Goal: Task Accomplishment & Management: Use online tool/utility

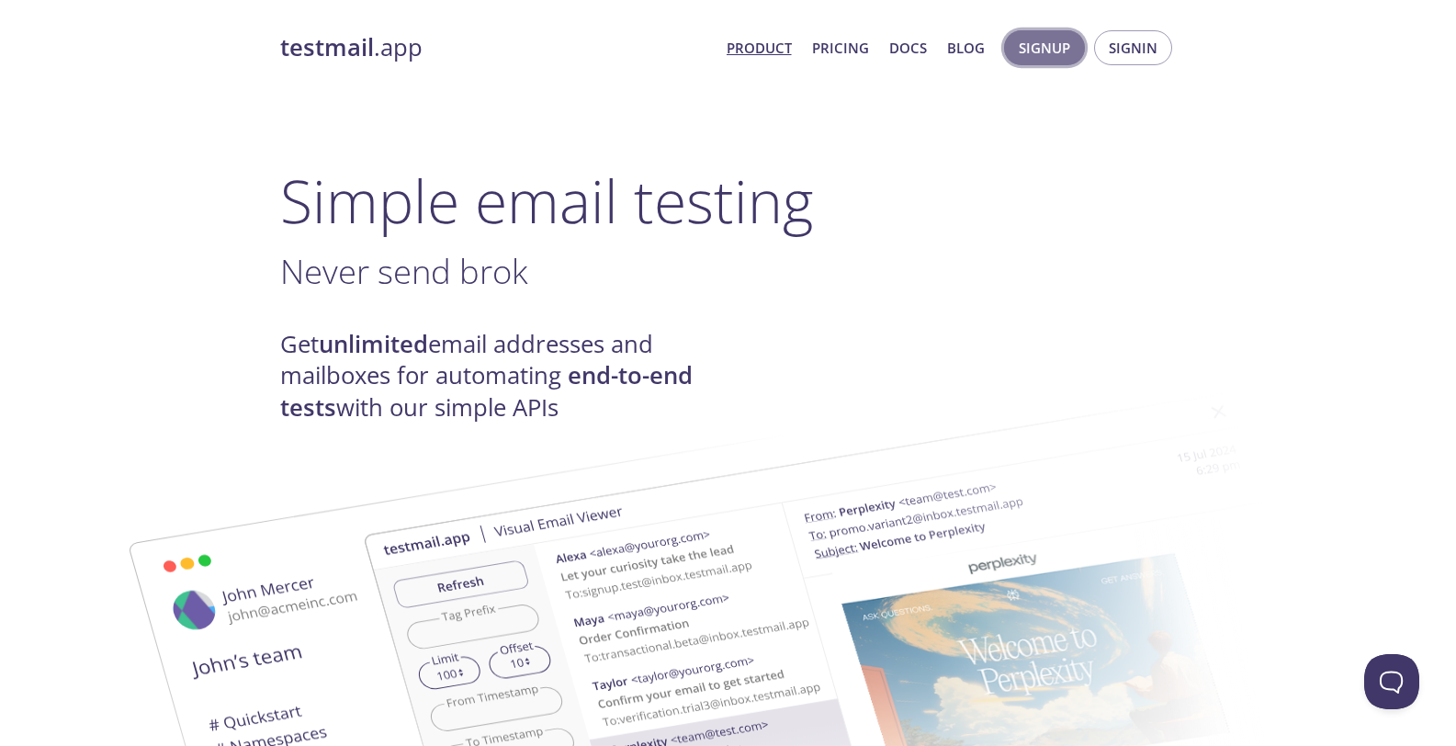
click at [1058, 59] on span "Signup" at bounding box center [1044, 48] width 51 height 24
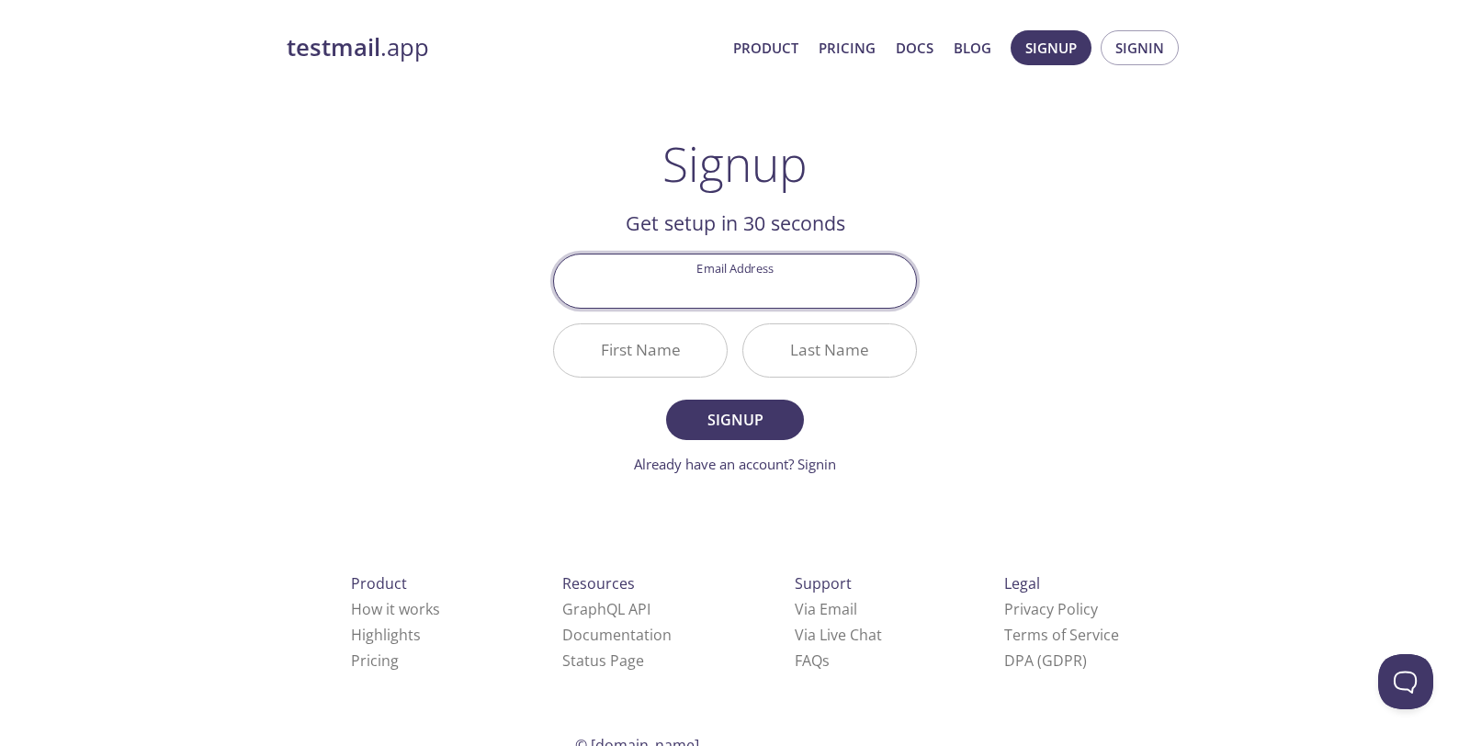
click at [744, 276] on input "Email Address" at bounding box center [735, 280] width 362 height 52
type input "[EMAIL_ADDRESS][DOMAIN_NAME]"
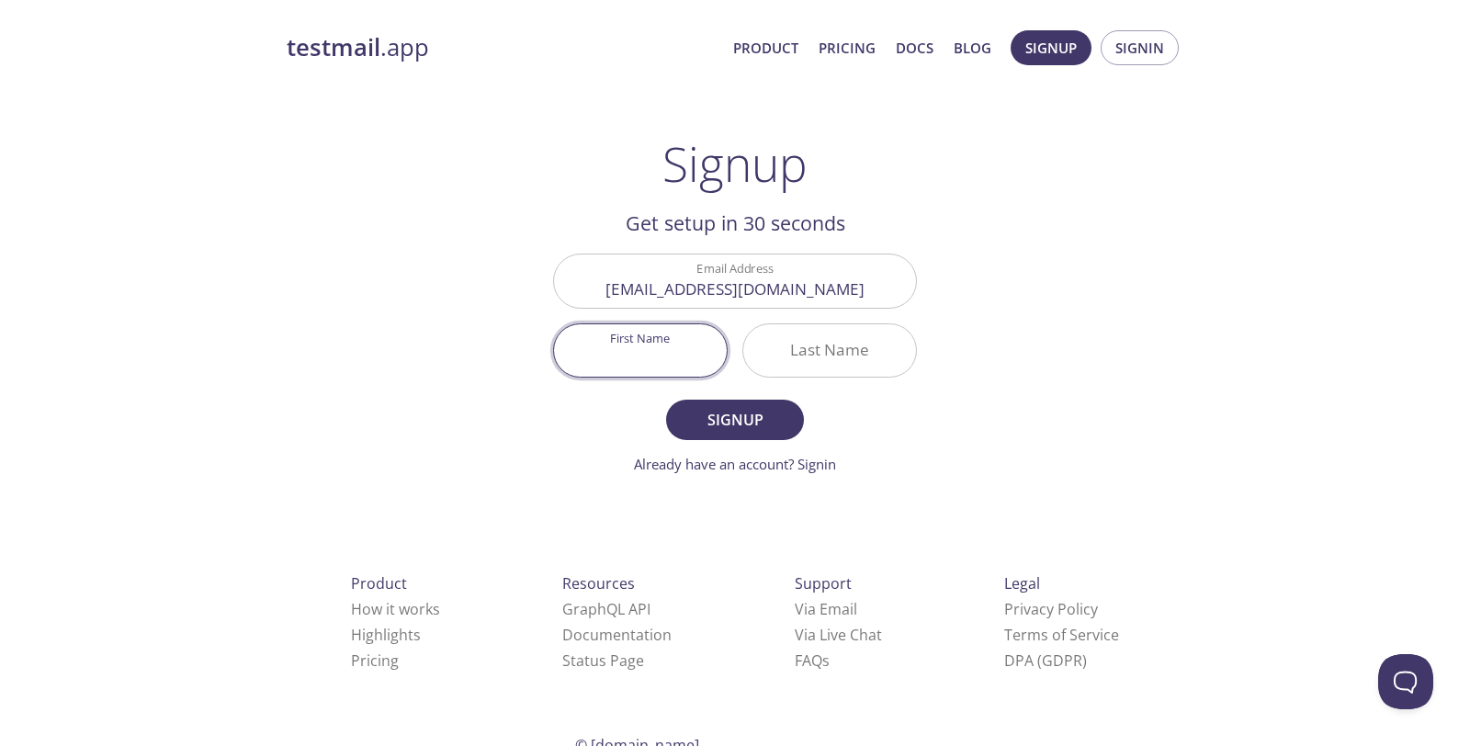
click at [672, 361] on input "First Name" at bounding box center [640, 350] width 173 height 52
type input "Oluwadare"
click at [805, 344] on input "Last Name" at bounding box center [829, 350] width 173 height 52
type input "juwon"
click at [749, 426] on span "Signup" at bounding box center [734, 420] width 97 height 26
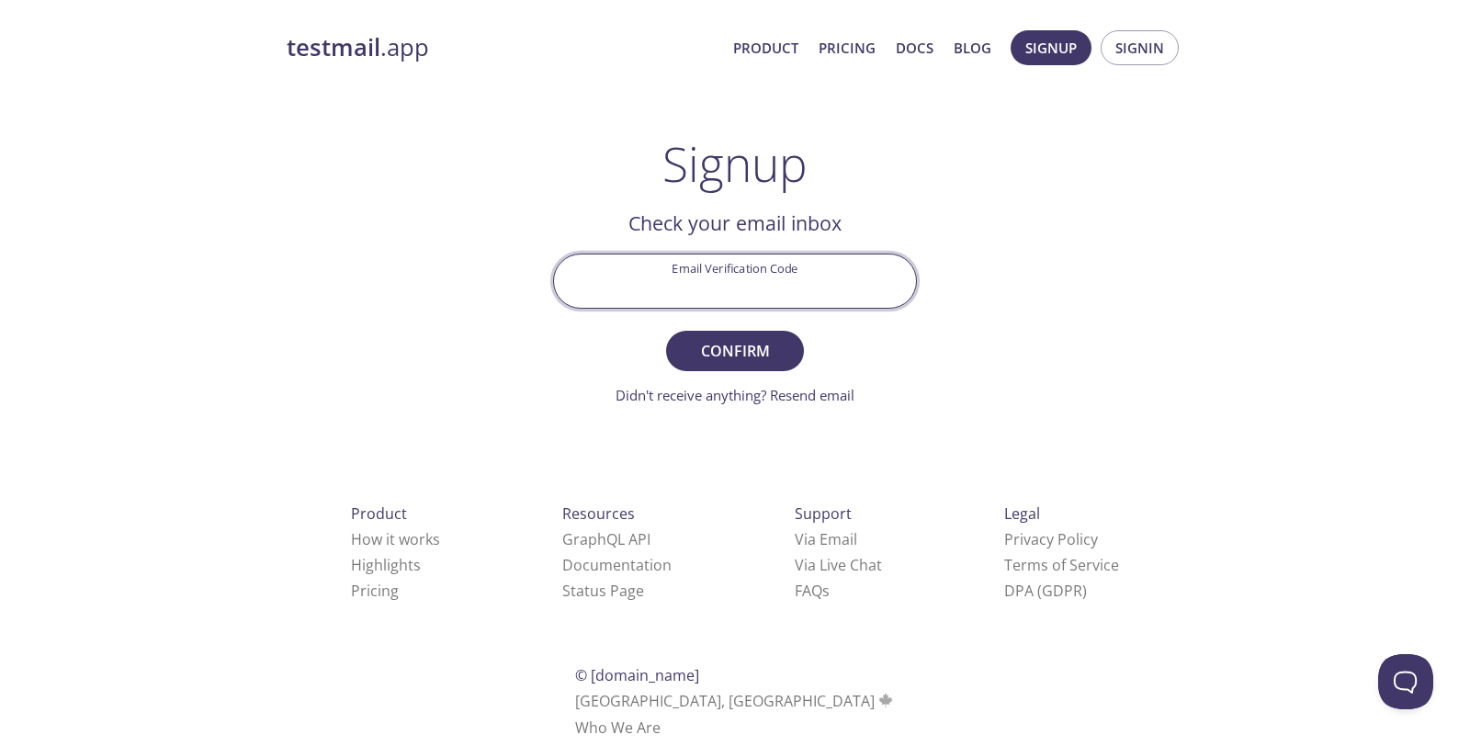
click at [821, 289] on input "Email Verification Code" at bounding box center [735, 280] width 362 height 52
type input "9RHS47Z"
click at [769, 361] on span "Confirm" at bounding box center [734, 351] width 97 height 26
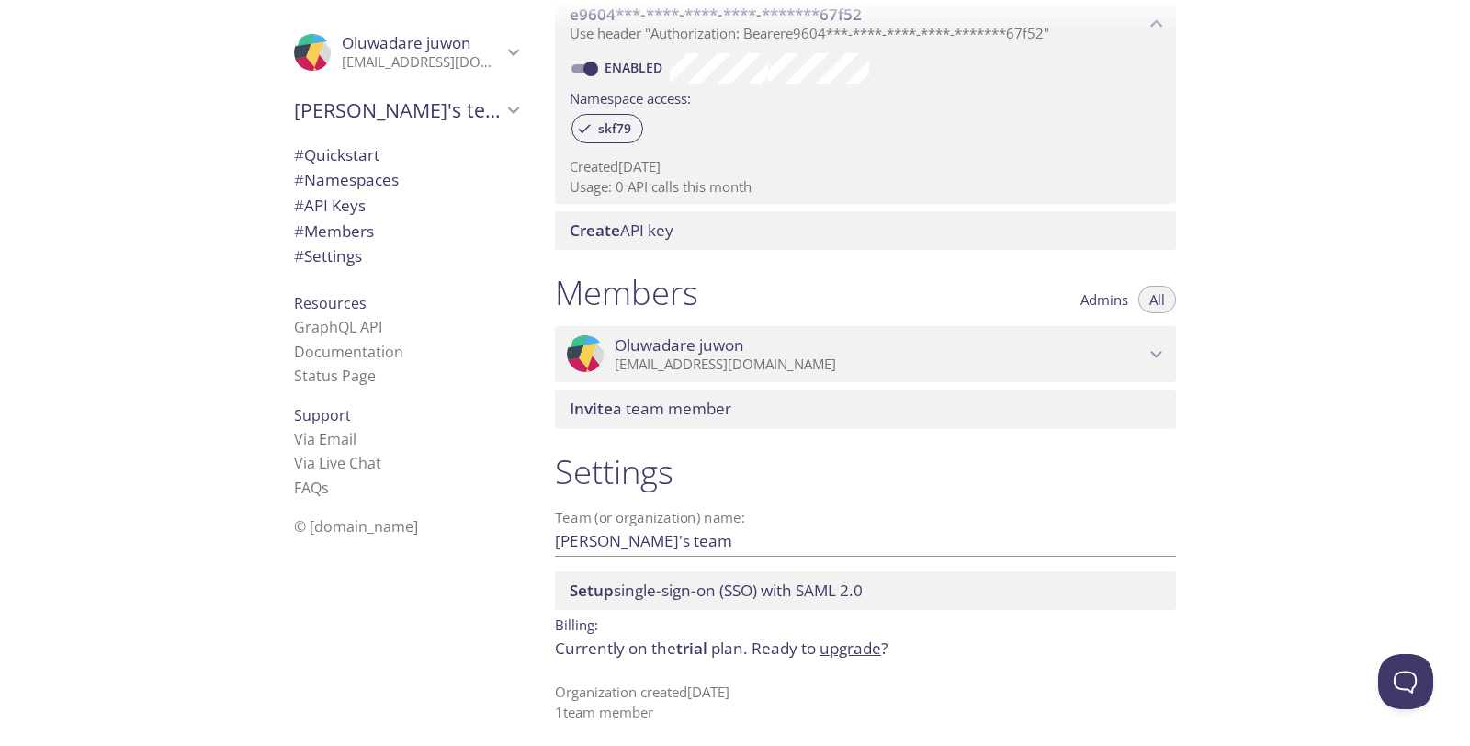
scroll to position [560, 0]
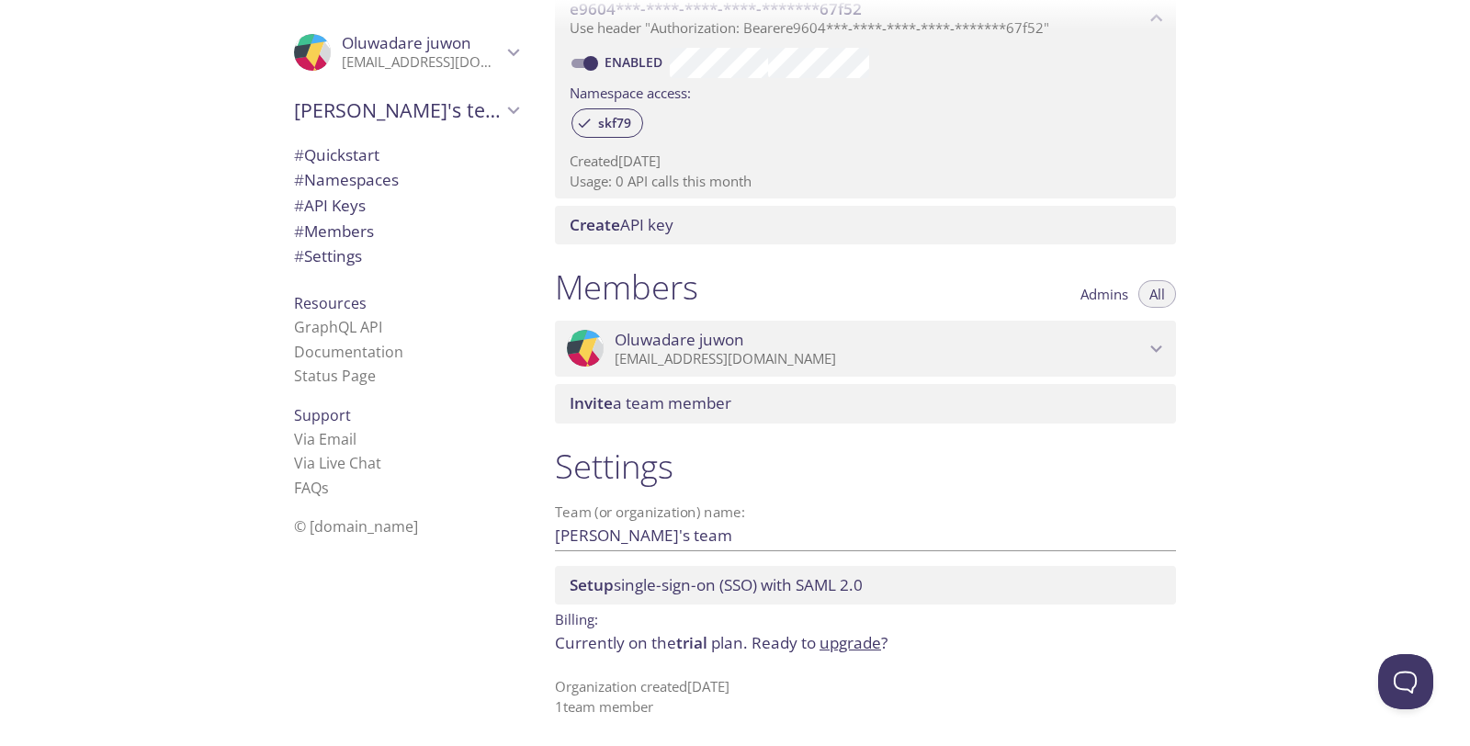
drag, startPoint x: 768, startPoint y: 676, endPoint x: 691, endPoint y: 186, distance: 496.6
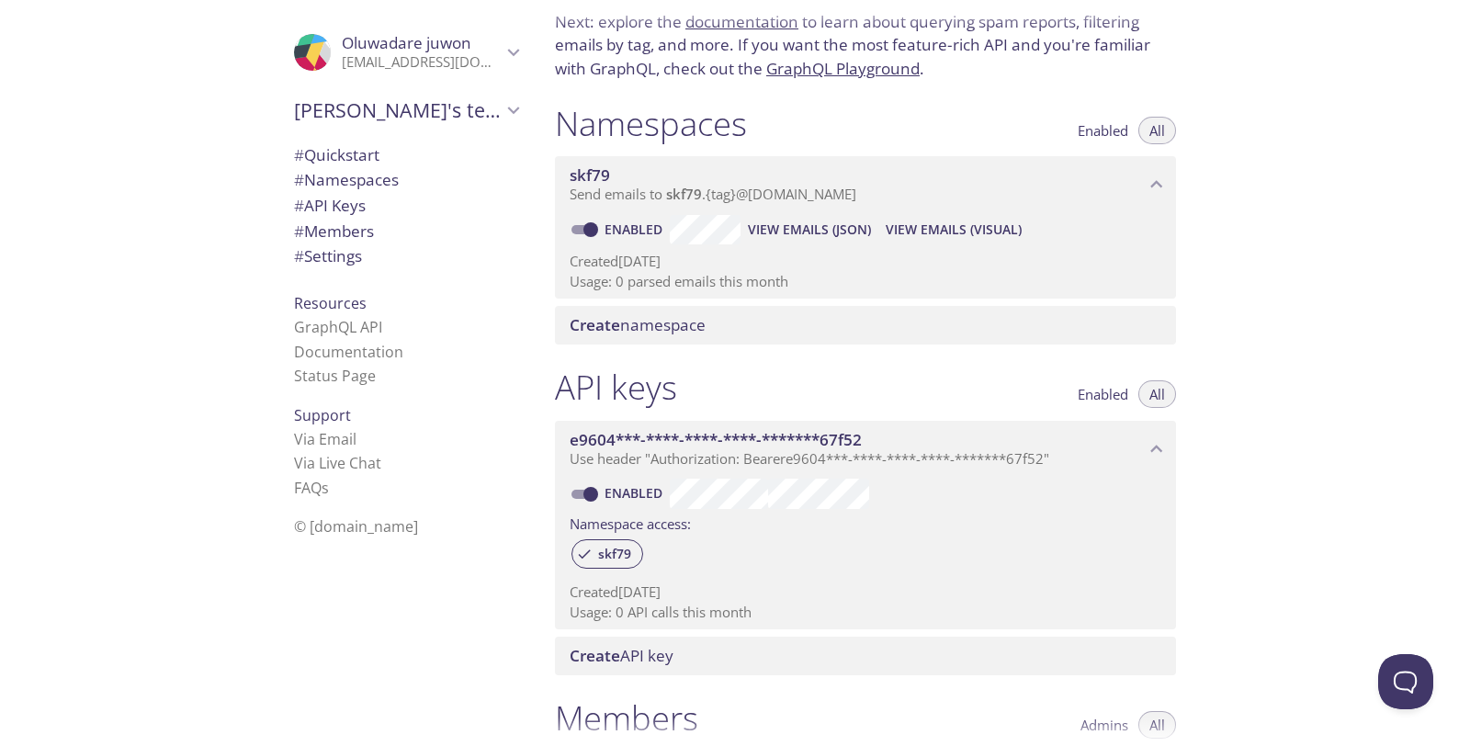
scroll to position [0, 0]
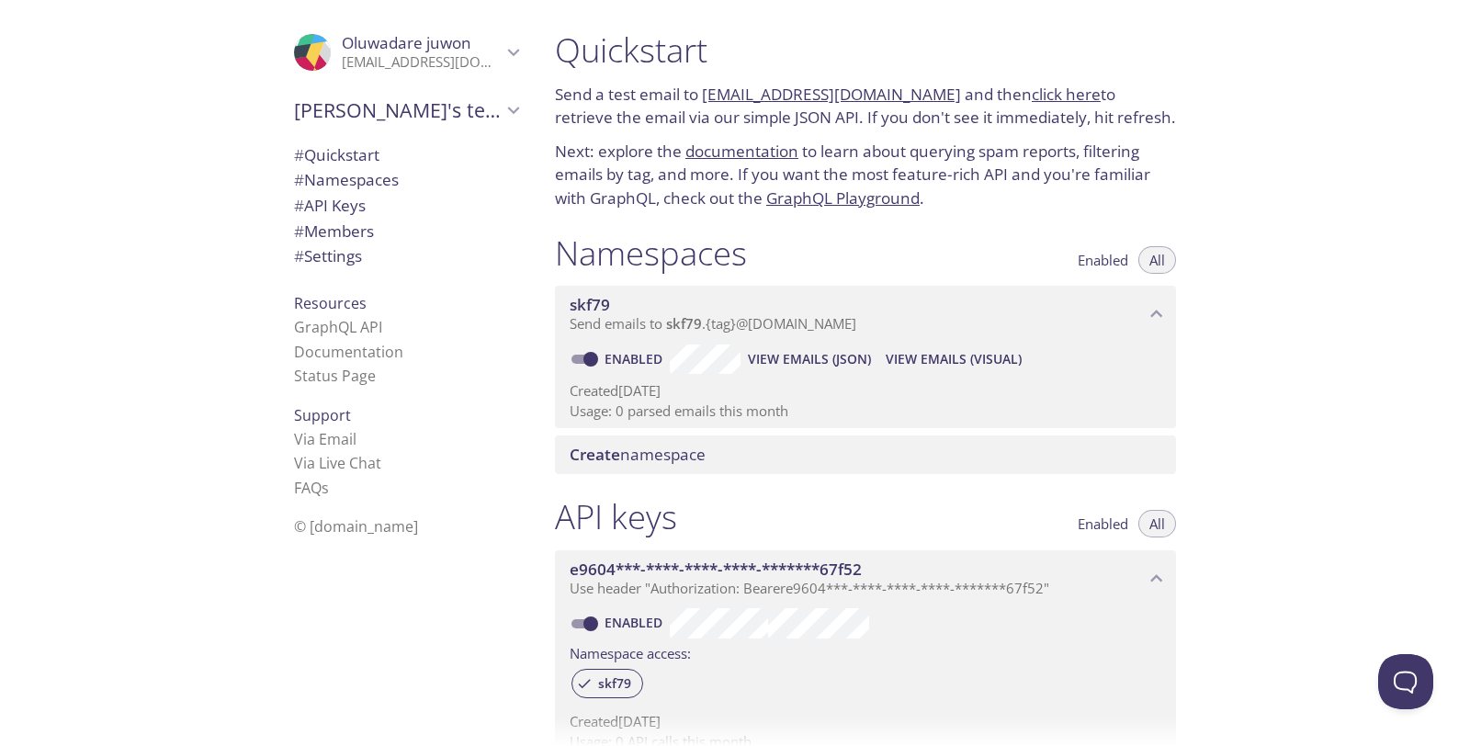
drag, startPoint x: 569, startPoint y: 66, endPoint x: 627, endPoint y: 184, distance: 131.1
click at [680, 222] on div "Quickstart Send a test email to [EMAIL_ADDRESS][DOMAIN_NAME] and then click her…" at bounding box center [872, 373] width 665 height 746
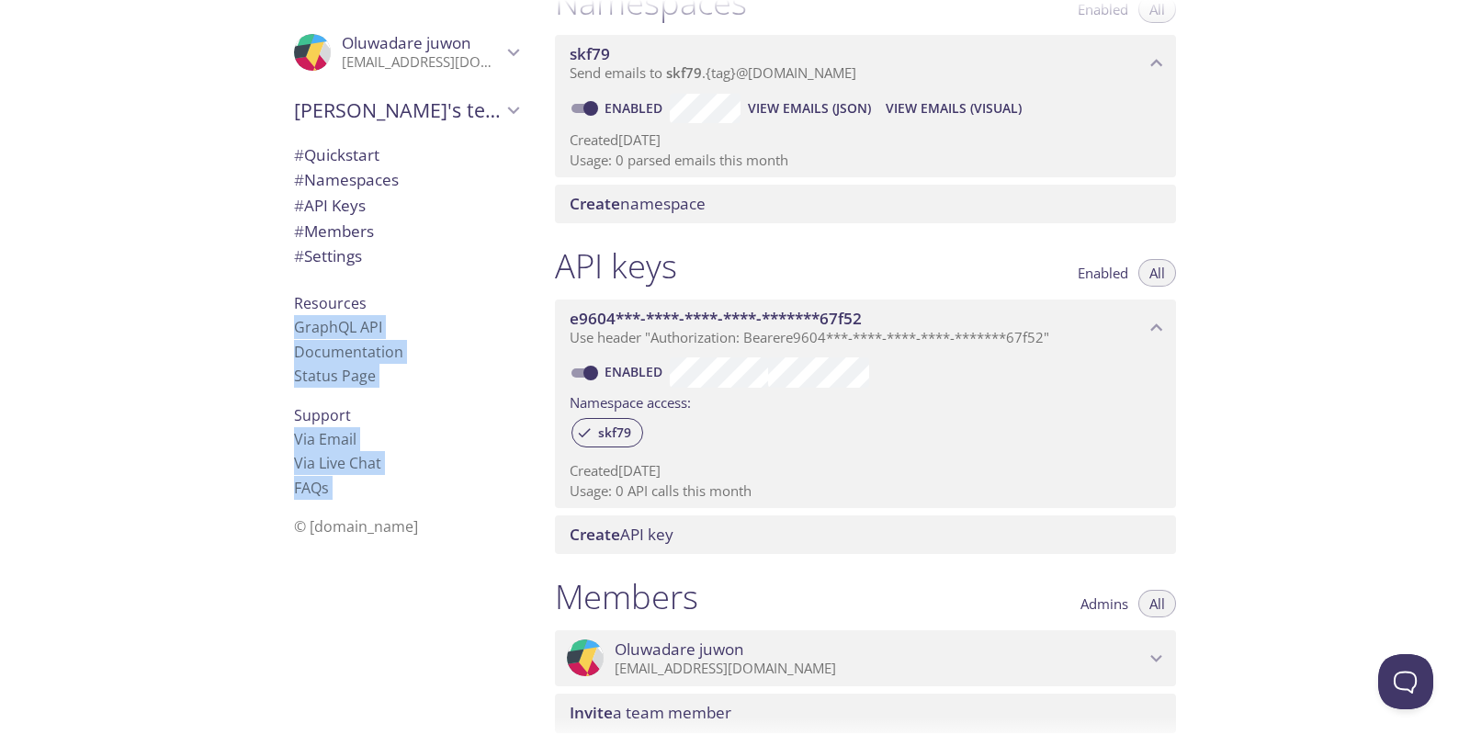
scroll to position [476, 0]
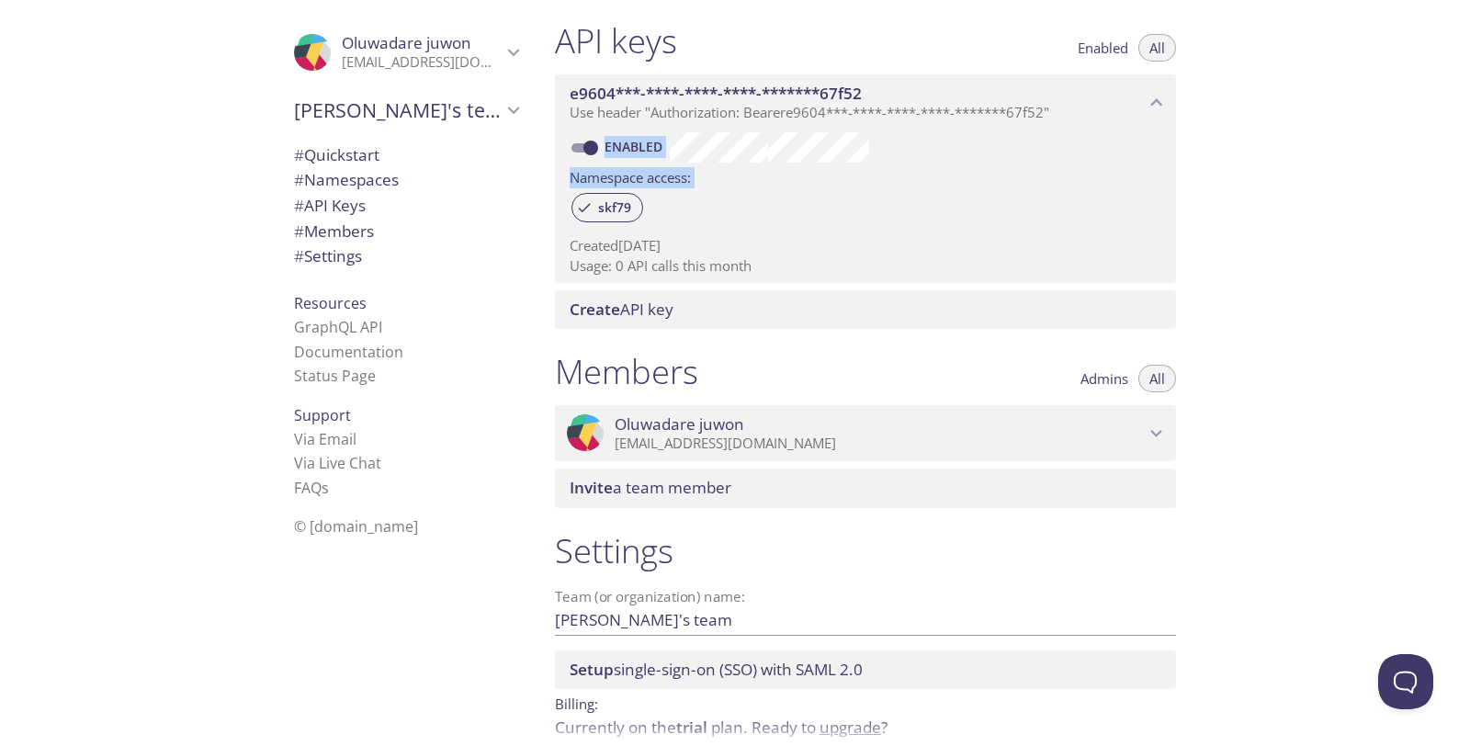
drag, startPoint x: 559, startPoint y: 94, endPoint x: 955, endPoint y: 554, distance: 607.1
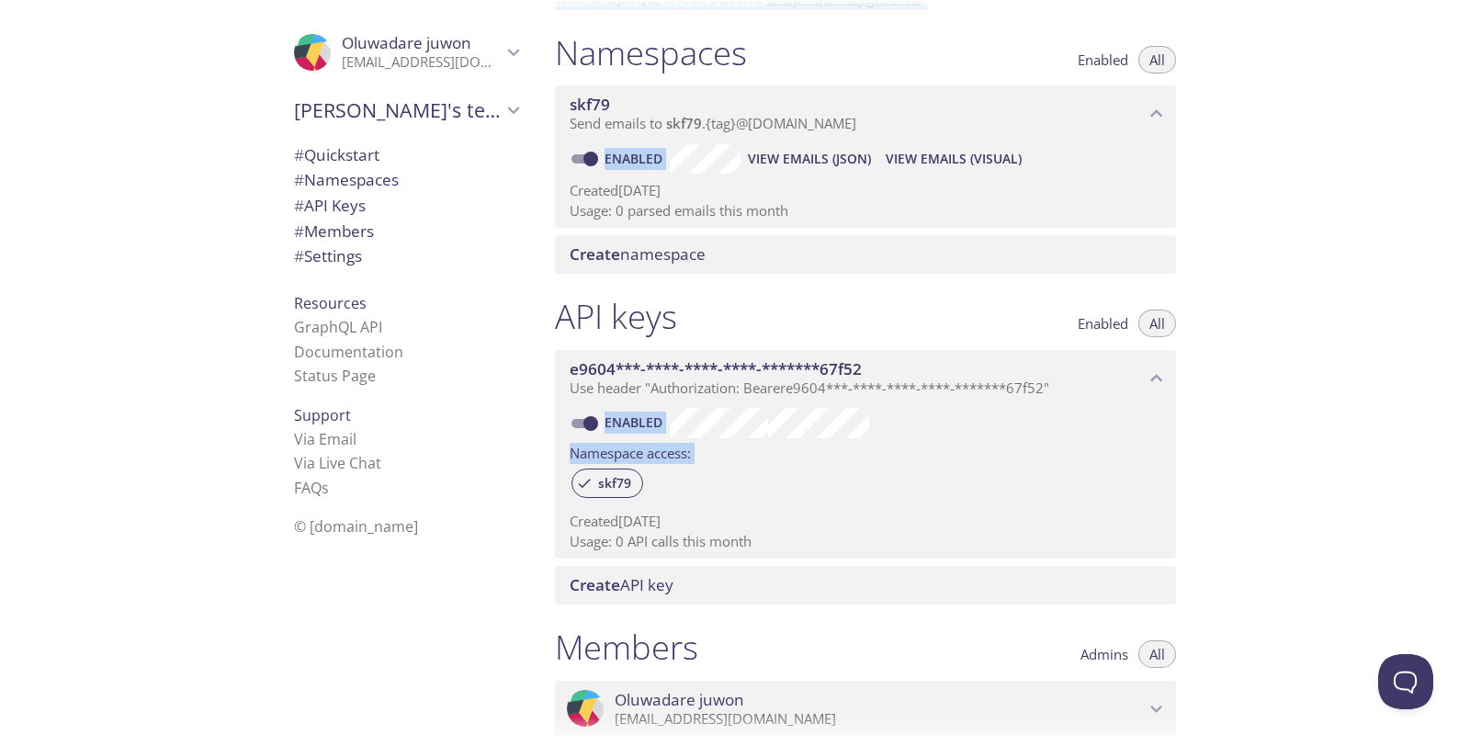
scroll to position [0, 0]
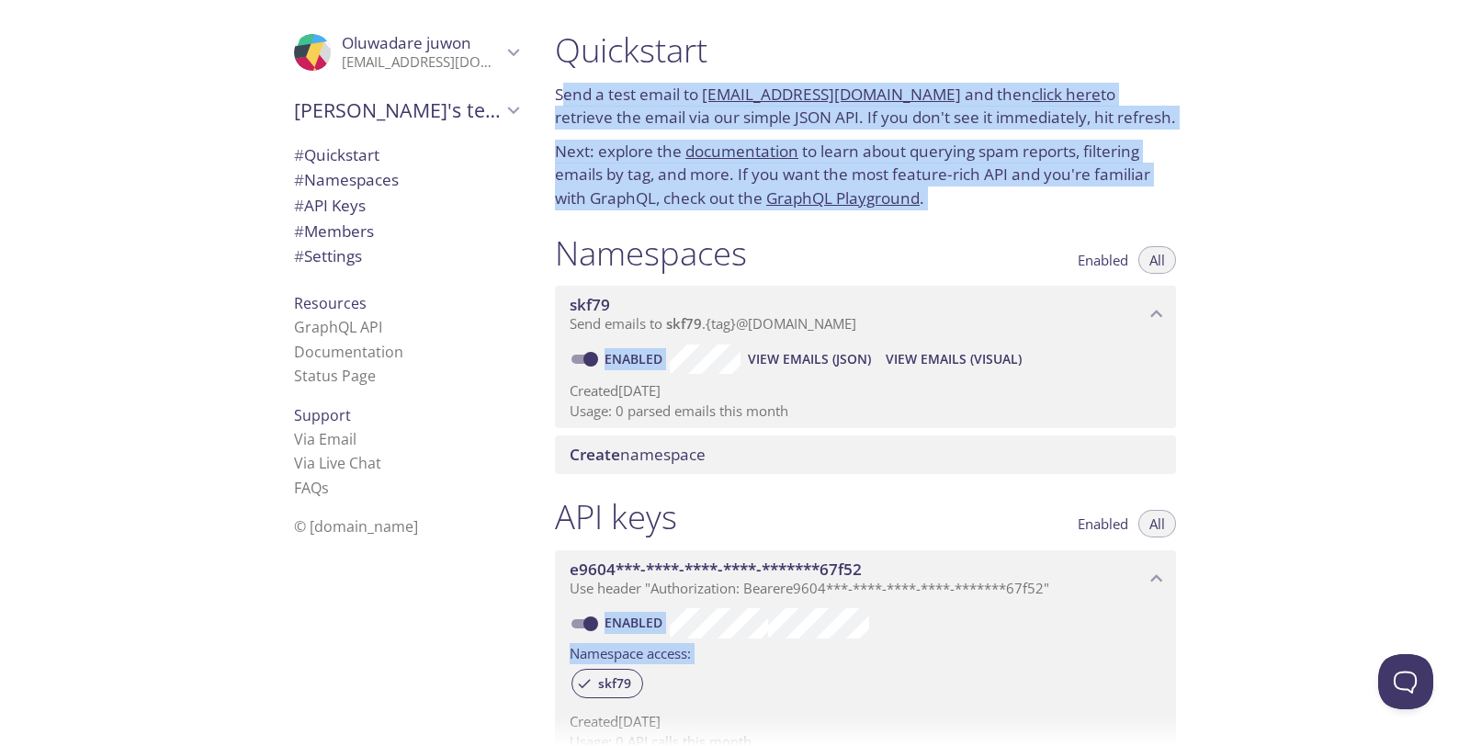
drag, startPoint x: 818, startPoint y: 221, endPoint x: 783, endPoint y: 232, distance: 36.6
click at [818, 222] on div "Namespaces Enabled All skf79 Send emails to skf79 . {tag} @[DOMAIN_NAME] Enable…" at bounding box center [865, 353] width 650 height 265
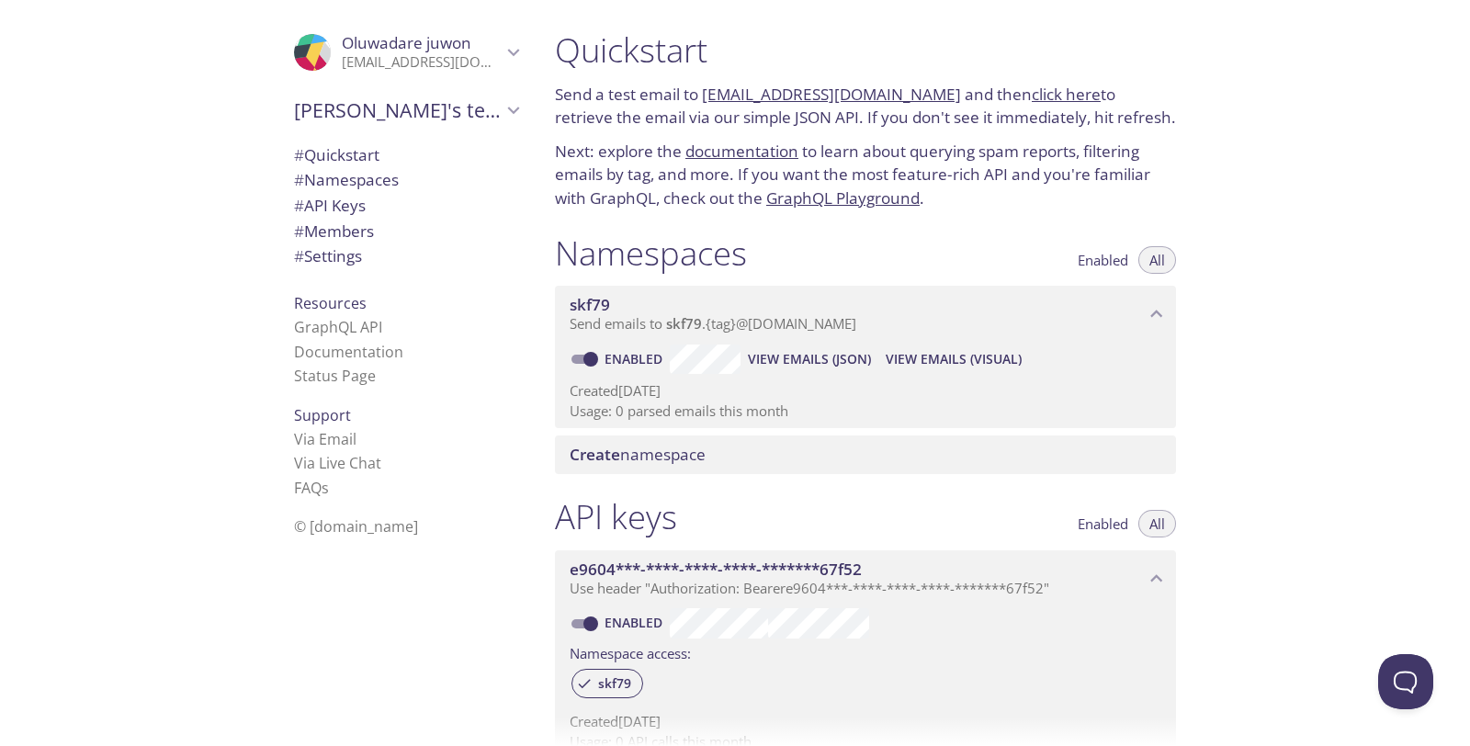
drag, startPoint x: 559, startPoint y: 247, endPoint x: 583, endPoint y: 267, distance: 32.0
click at [588, 263] on h1 "Namespaces" at bounding box center [651, 252] width 192 height 41
click at [658, 456] on span "Create namespace" at bounding box center [638, 454] width 136 height 21
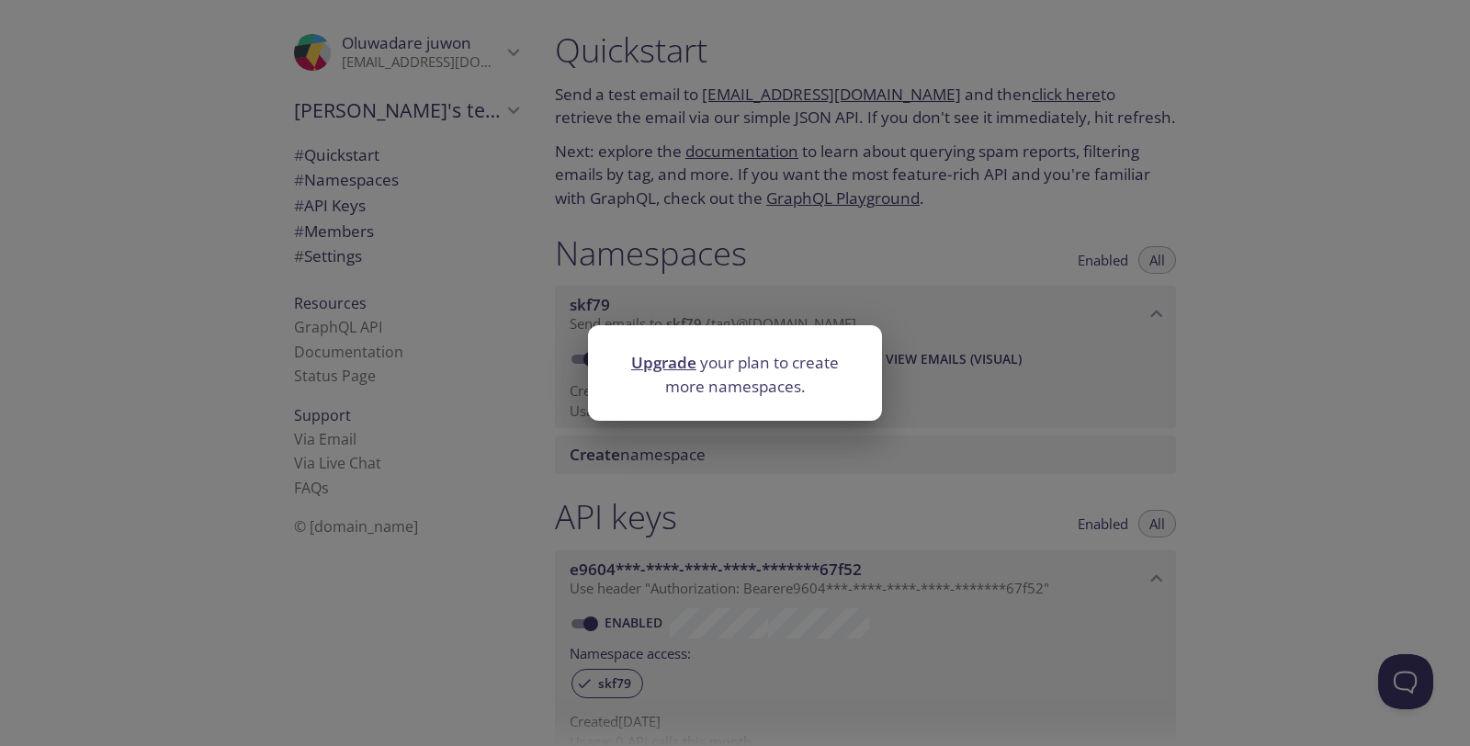
click at [951, 254] on div "Upgrade your plan to create more namespaces." at bounding box center [735, 373] width 1470 height 746
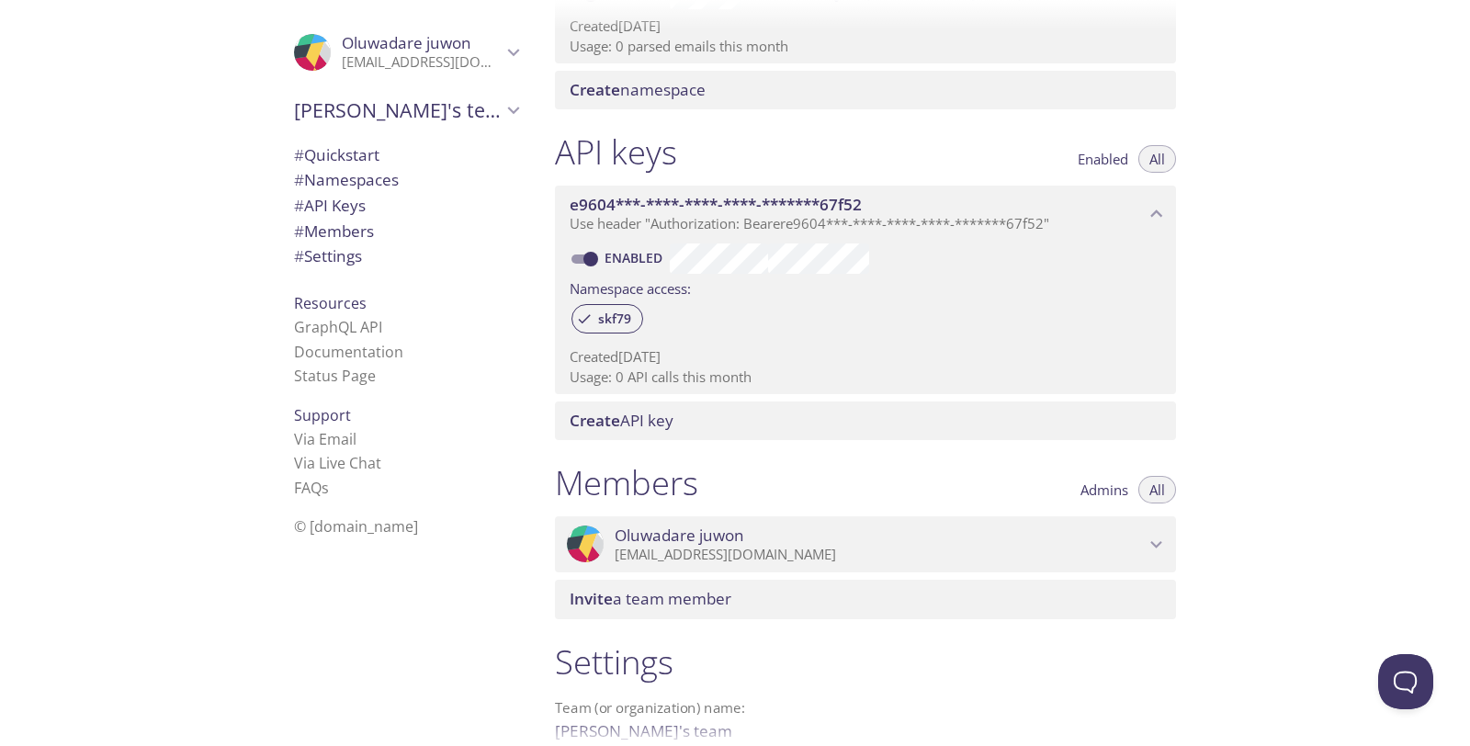
scroll to position [560, 0]
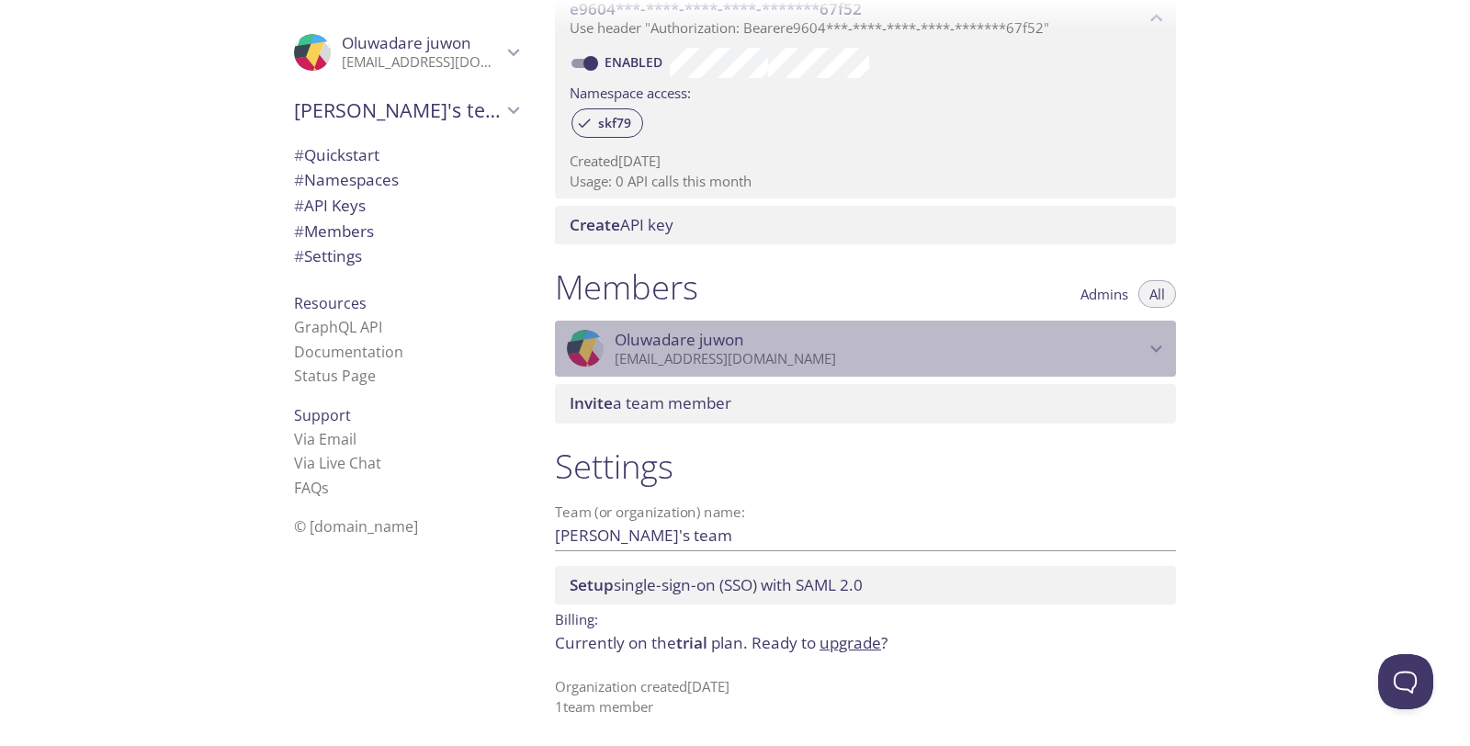
click at [1153, 350] on icon "Oluwadare juwon" at bounding box center [1157, 349] width 24 height 24
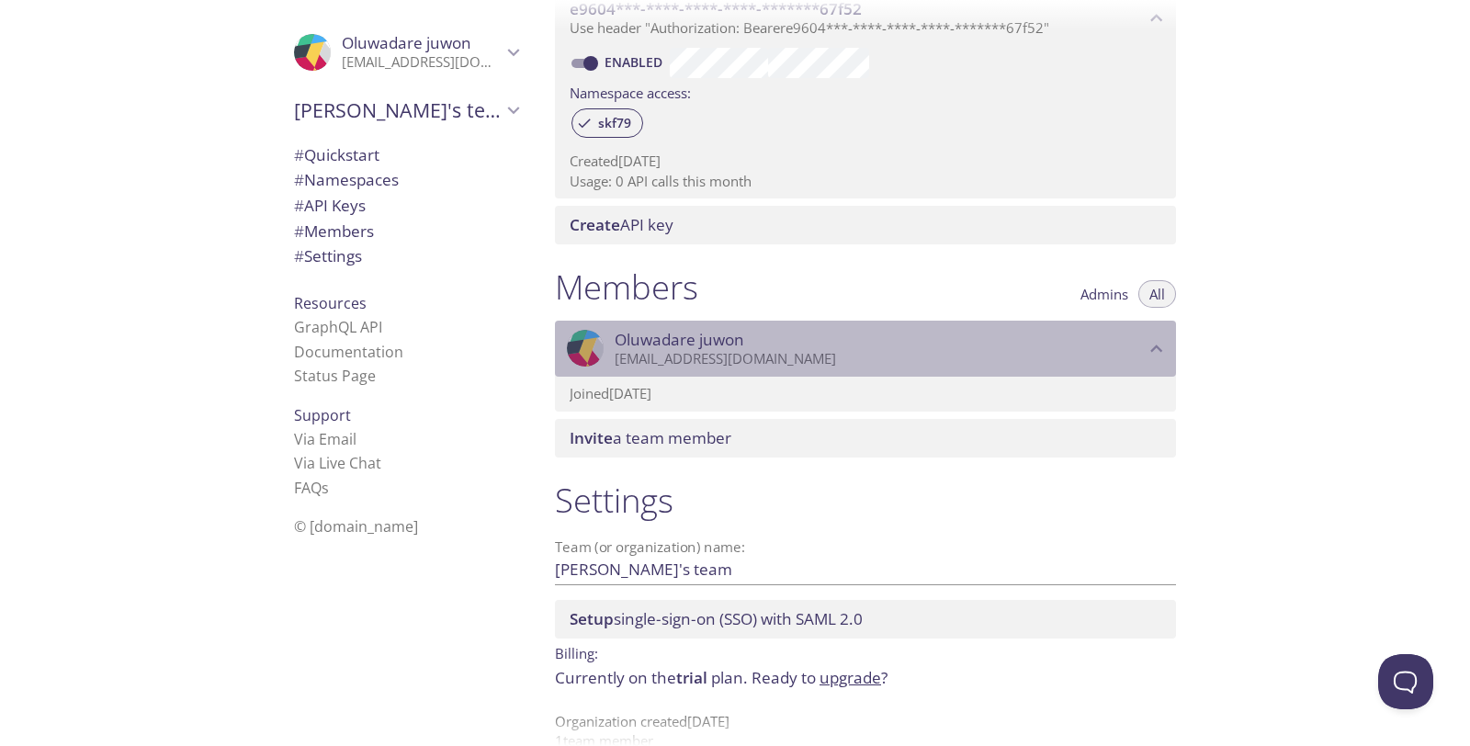
drag, startPoint x: 747, startPoint y: 342, endPoint x: 675, endPoint y: 348, distance: 71.9
click at [675, 348] on span "Oluwadare juwon" at bounding box center [880, 340] width 530 height 20
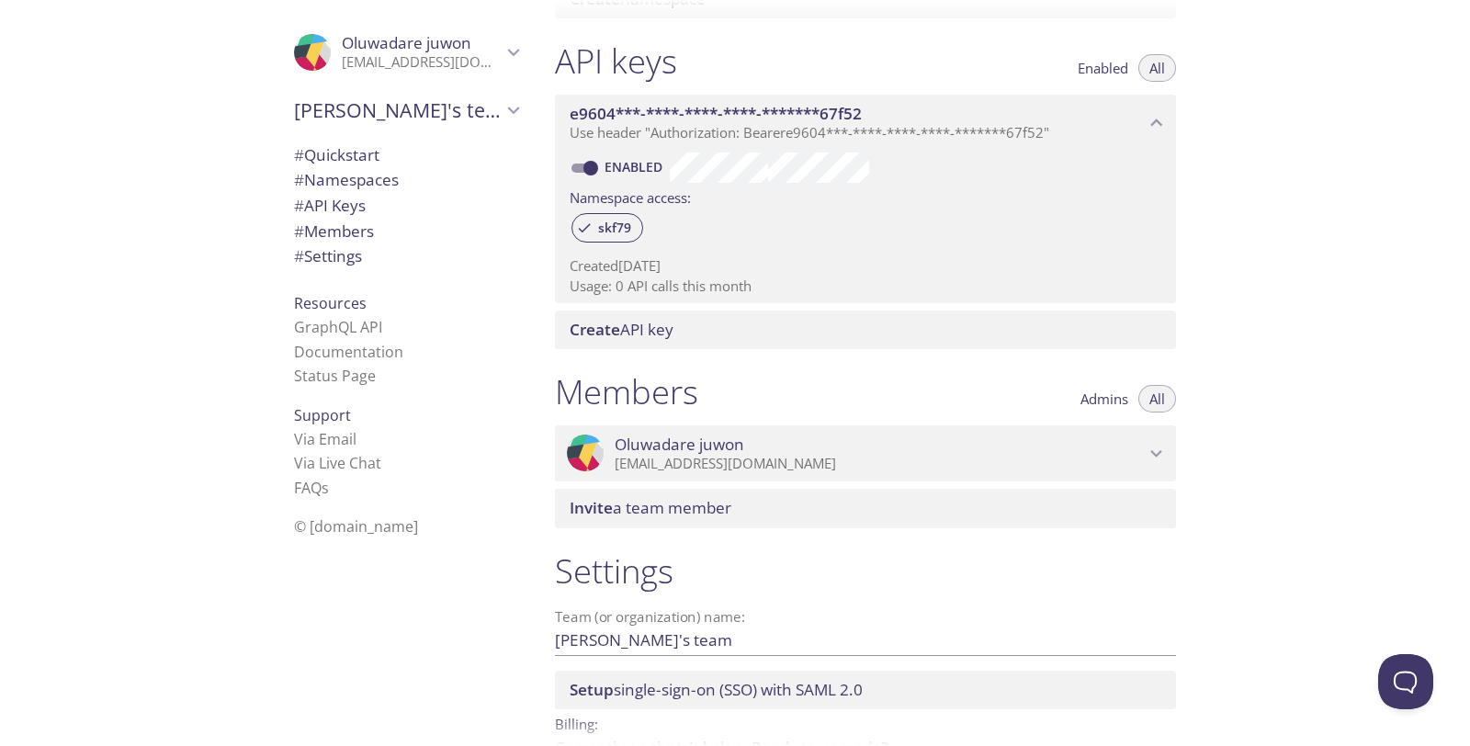
scroll to position [459, 0]
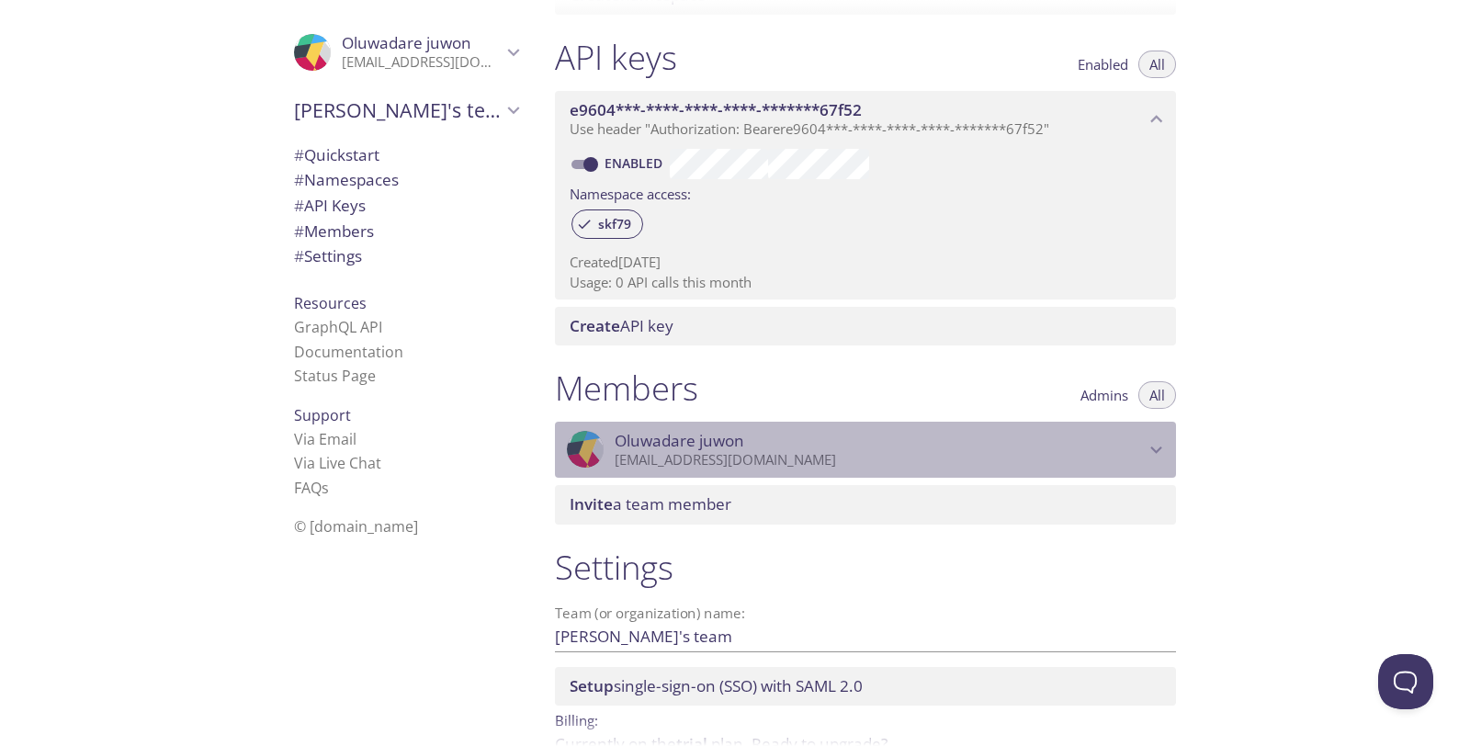
drag, startPoint x: 608, startPoint y: 434, endPoint x: 919, endPoint y: 429, distance: 310.5
click at [931, 423] on div ".cls-1 { fill: #6d5ca8; } .cls-2 { fill: #3fc191; } .cls-3 { fill: #3b4752; } .…" at bounding box center [865, 450] width 621 height 57
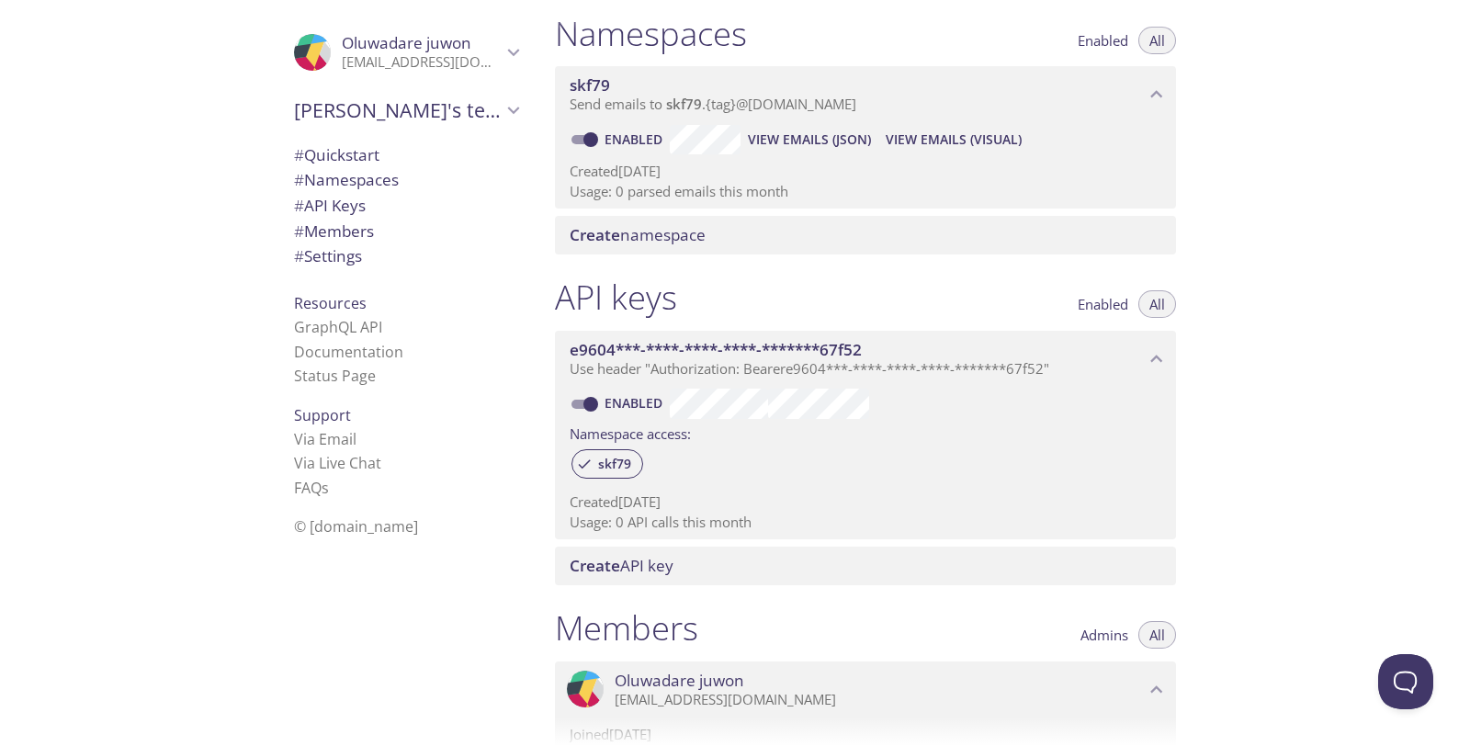
scroll to position [0, 0]
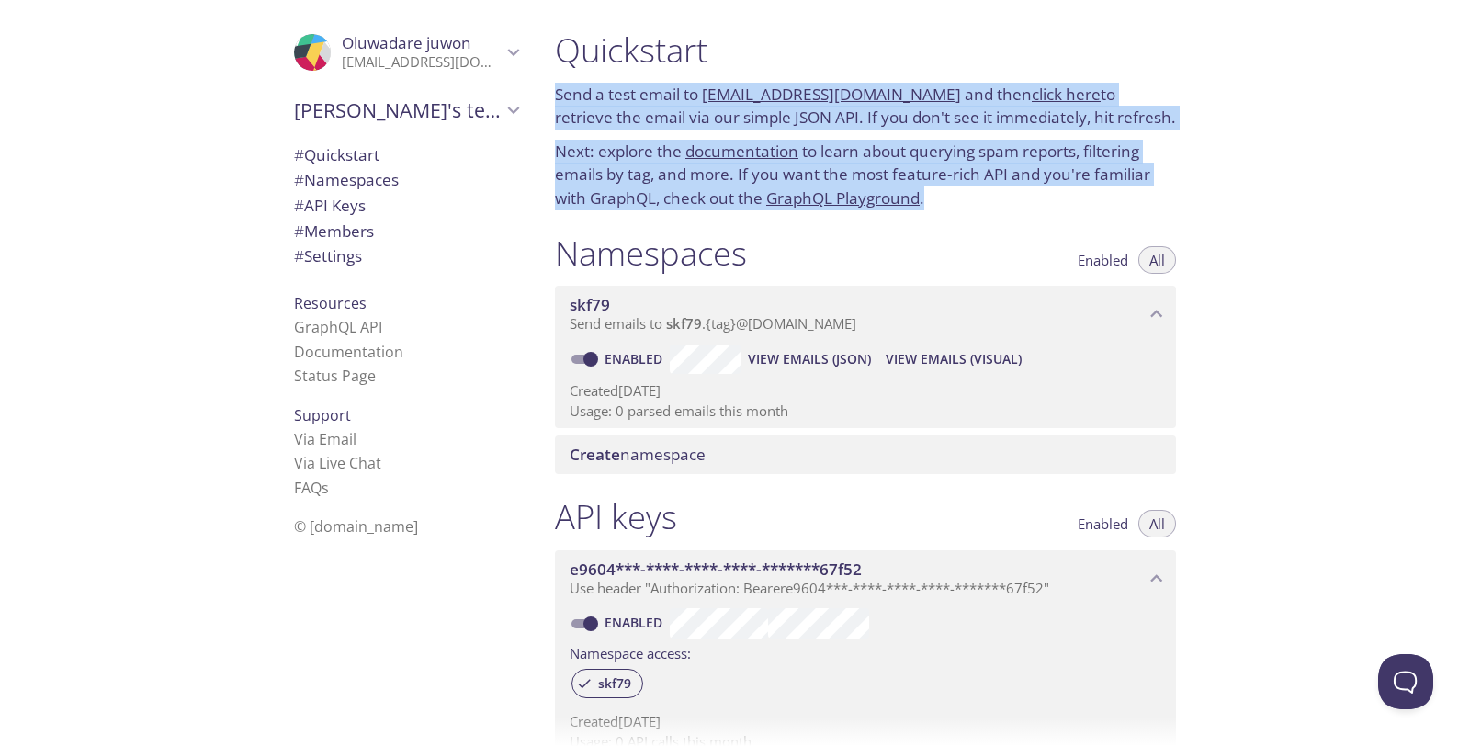
drag, startPoint x: 804, startPoint y: 214, endPoint x: 556, endPoint y: 96, distance: 274.9
click at [557, 96] on div "Quickstart Send a test email to [EMAIL_ADDRESS][DOMAIN_NAME] and then click her…" at bounding box center [865, 119] width 650 height 203
copy div "Send a test email to [EMAIL_ADDRESS][DOMAIN_NAME] and then click here to retrie…"
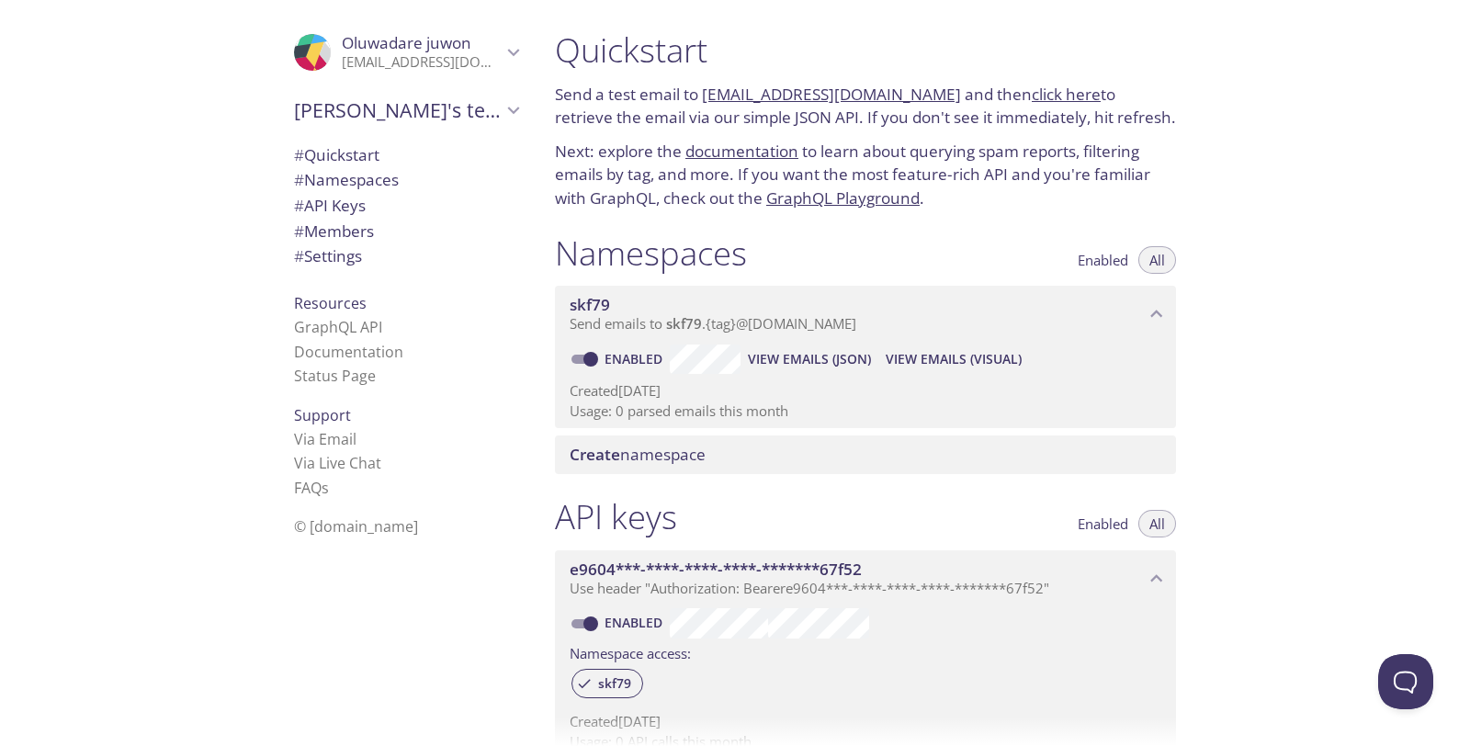
click at [1274, 390] on div "Quickstart Send a test email to [EMAIL_ADDRESS][DOMAIN_NAME] and then click her…" at bounding box center [1005, 373] width 930 height 746
drag, startPoint x: 704, startPoint y: 78, endPoint x: 753, endPoint y: 94, distance: 52.0
click at [753, 94] on div "Quickstart Send a test email to [EMAIL_ADDRESS][DOMAIN_NAME] and then click her…" at bounding box center [865, 119] width 650 height 203
click at [981, 246] on div "Namespaces Enabled All" at bounding box center [865, 255] width 621 height 46
